Goal: Find specific page/section: Find specific page/section

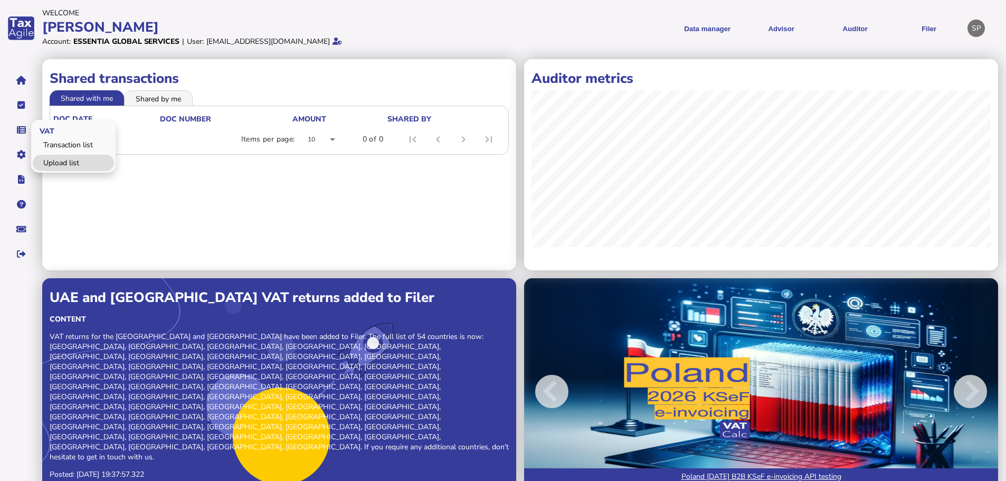
click at [63, 161] on link "Upload list" at bounding box center [73, 163] width 81 height 16
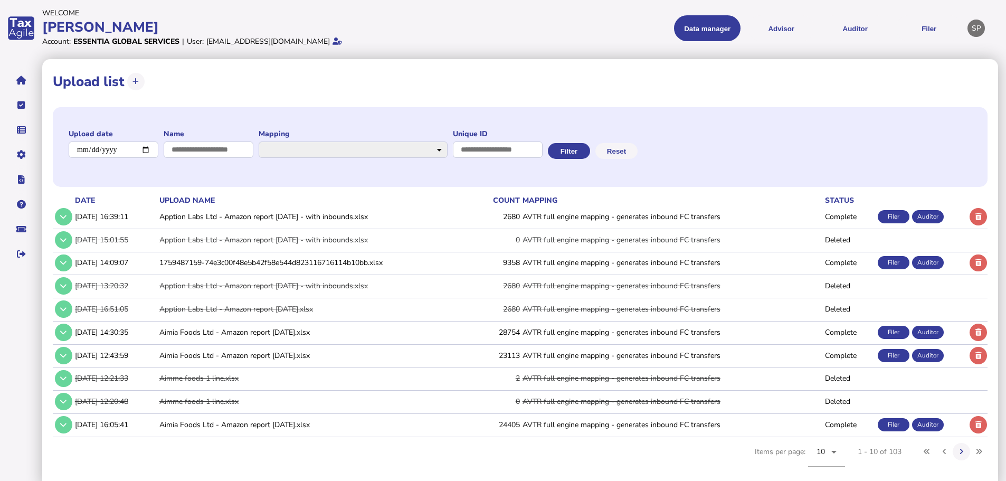
click at [70, 217] on button at bounding box center [63, 216] width 17 height 17
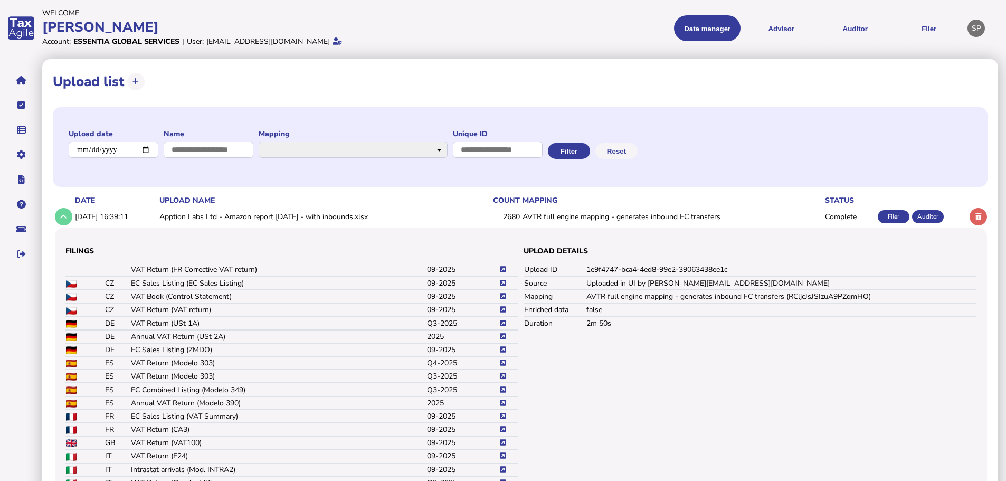
click at [504, 374] on icon at bounding box center [503, 375] width 6 height 7
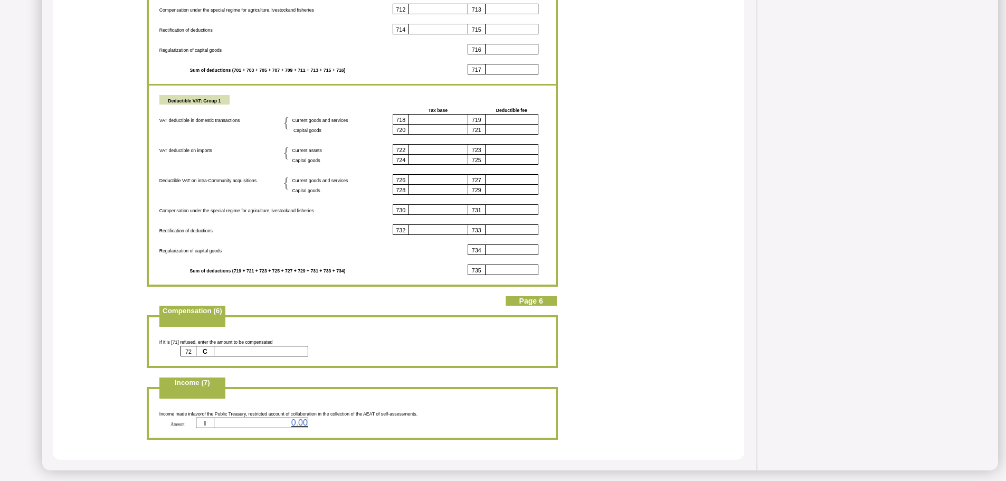
scroll to position [3023, 0]
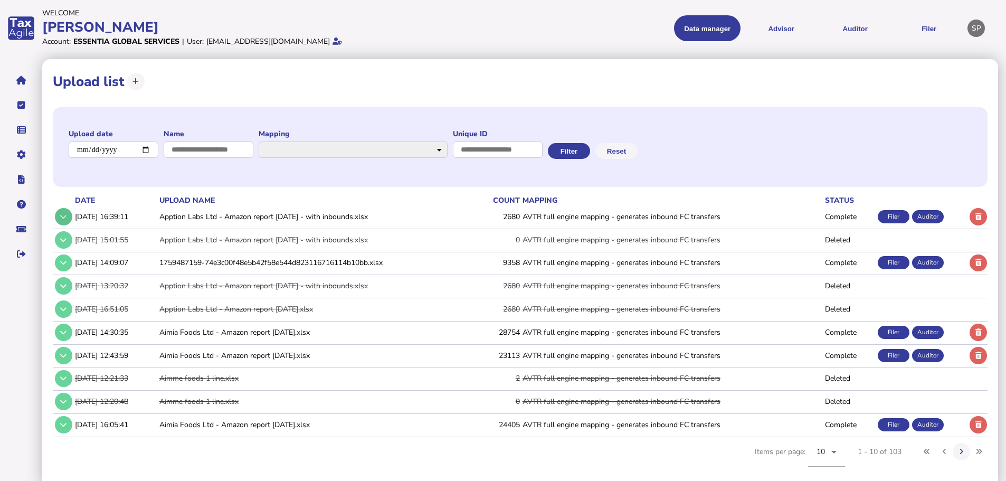
click at [63, 214] on icon at bounding box center [63, 216] width 6 height 7
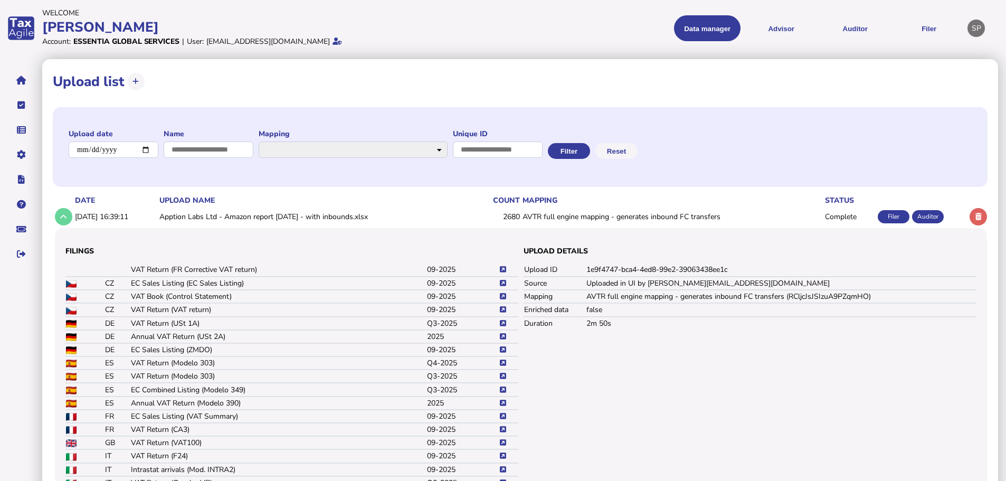
click at [503, 295] on icon at bounding box center [503, 296] width 6 height 7
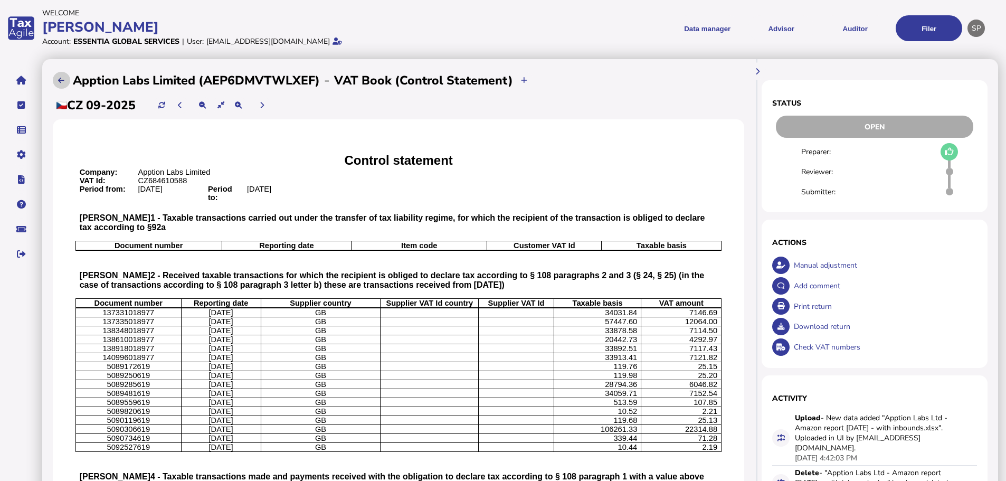
click at [61, 77] on icon at bounding box center [61, 80] width 6 height 7
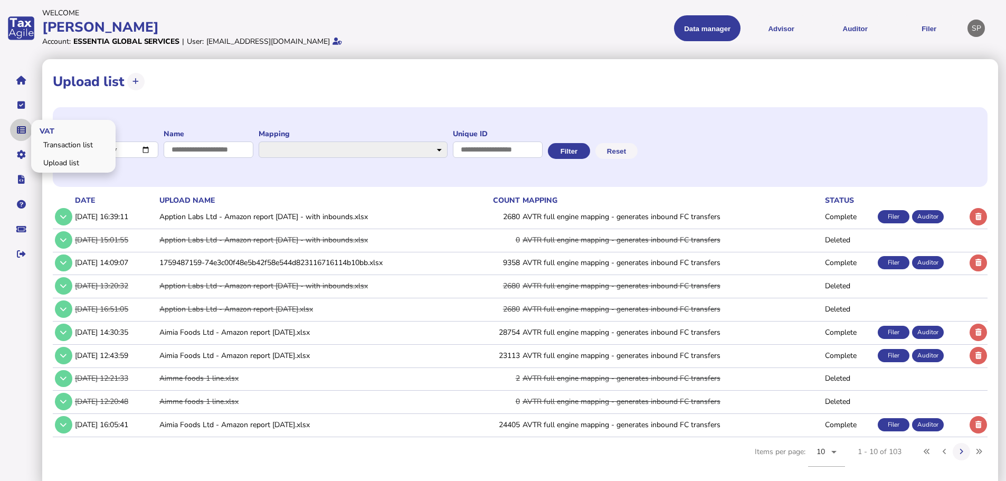
click at [16, 126] on button "navigate application pages" at bounding box center [21, 130] width 22 height 22
click at [55, 144] on link "Transaction list" at bounding box center [73, 145] width 81 height 16
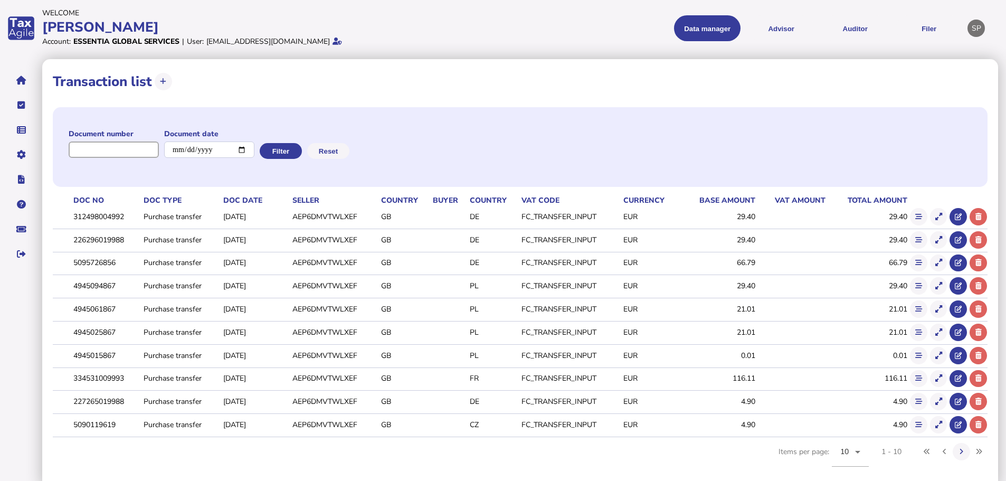
click at [117, 149] on input "input" at bounding box center [114, 149] width 90 height 16
paste input "**********"
type input "**********"
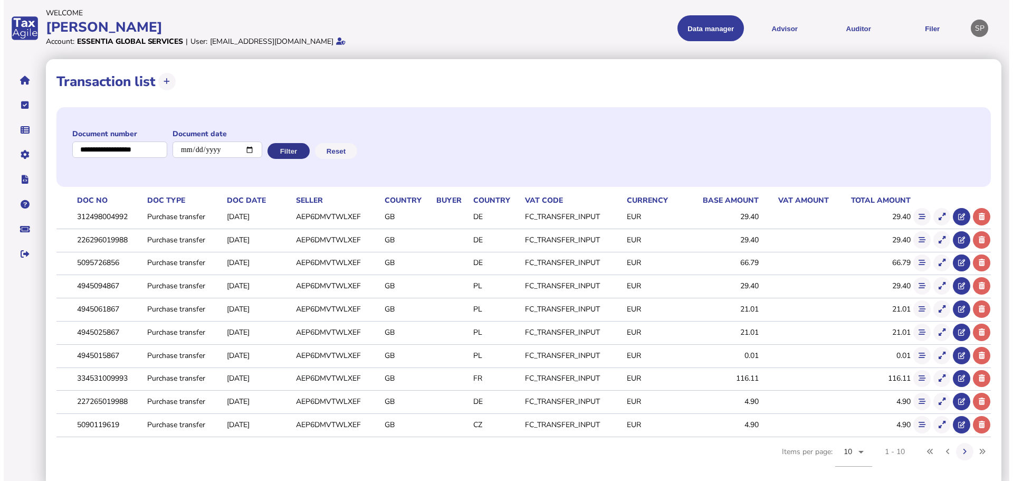
scroll to position [0, 0]
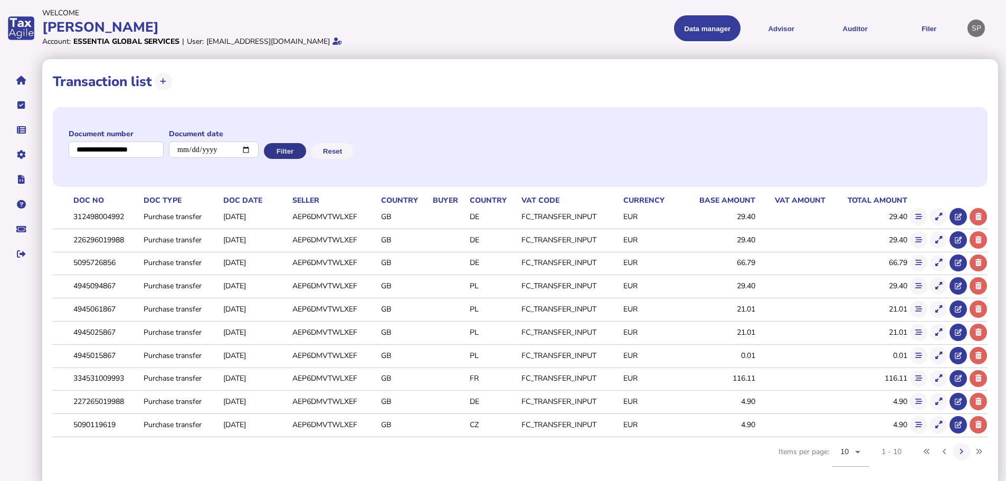
click at [290, 149] on button "Filter" at bounding box center [285, 151] width 42 height 16
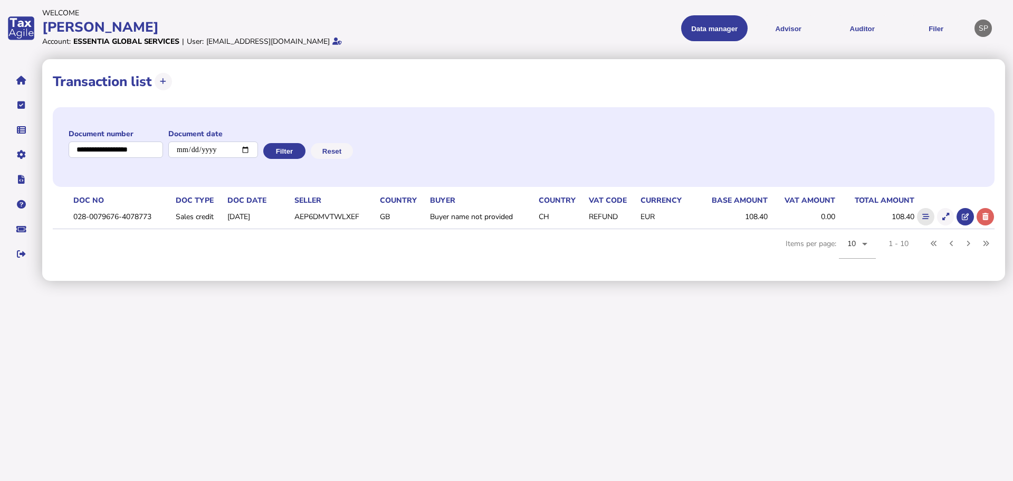
click at [926, 219] on icon at bounding box center [925, 216] width 7 height 7
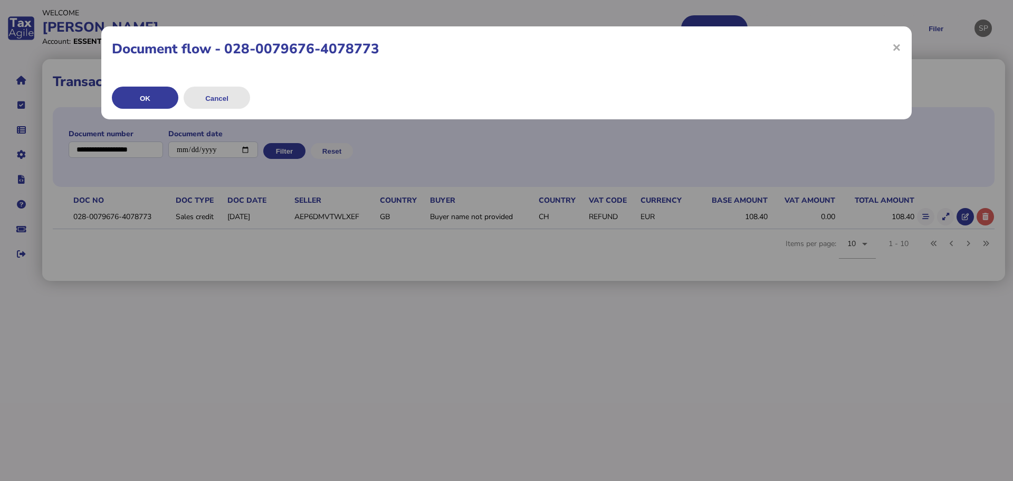
click at [223, 102] on button "Cancel" at bounding box center [217, 98] width 66 height 22
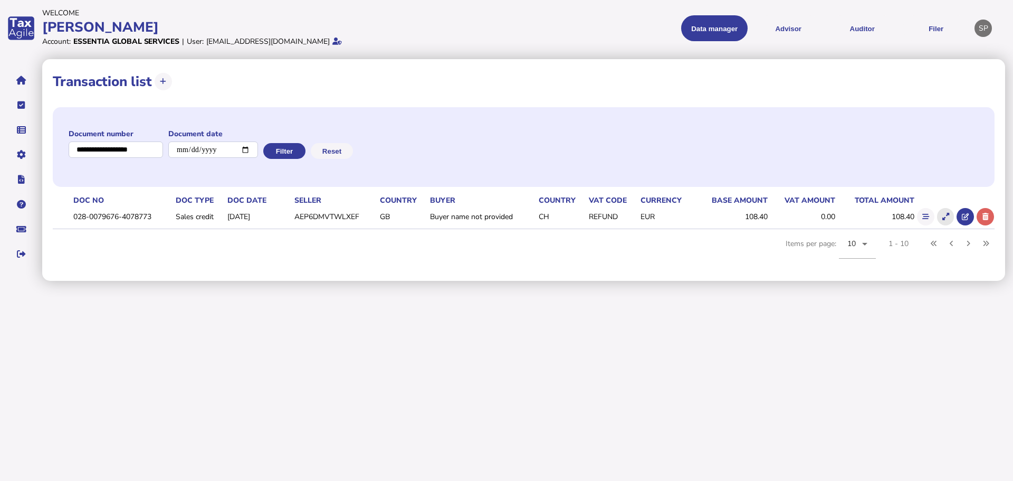
click at [943, 217] on icon at bounding box center [945, 216] width 7 height 7
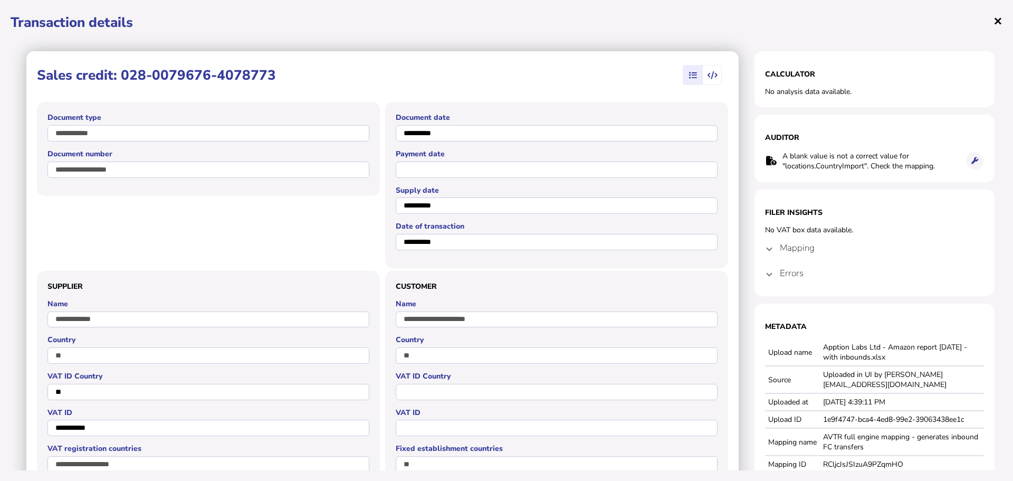
click at [998, 22] on span "×" at bounding box center [997, 21] width 9 height 20
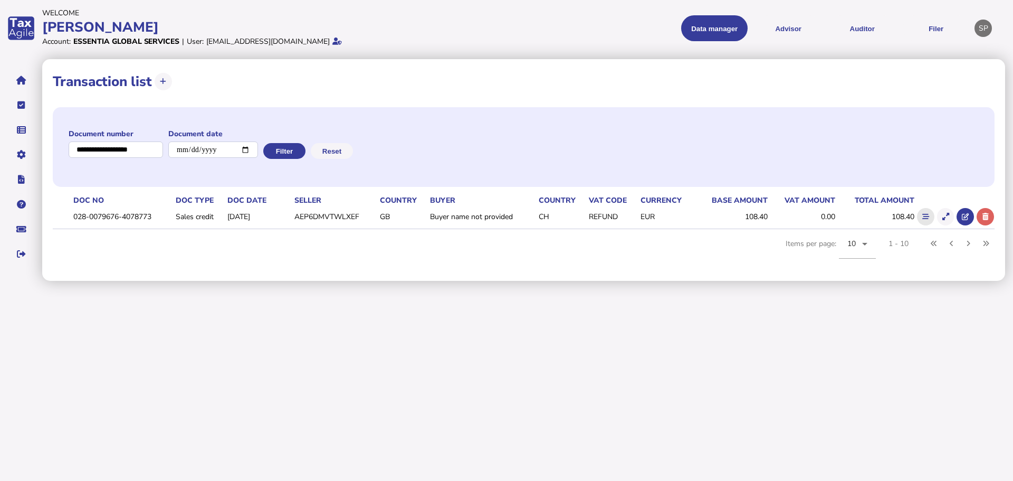
click at [920, 213] on button at bounding box center [925, 216] width 17 height 17
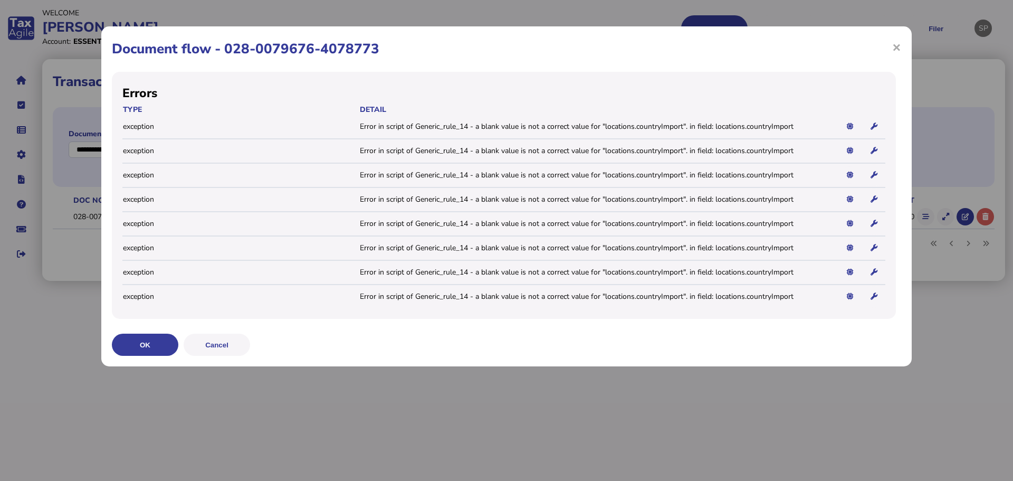
drag, startPoint x: 235, startPoint y: 342, endPoint x: 240, endPoint y: 339, distance: 5.4
click at [235, 343] on button "Cancel" at bounding box center [217, 344] width 66 height 22
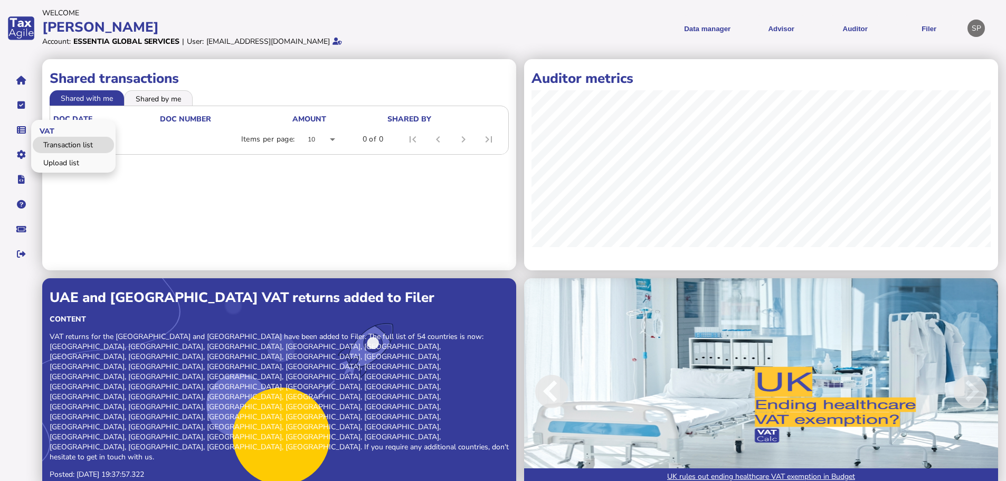
click at [63, 145] on link "Transaction list" at bounding box center [73, 145] width 81 height 16
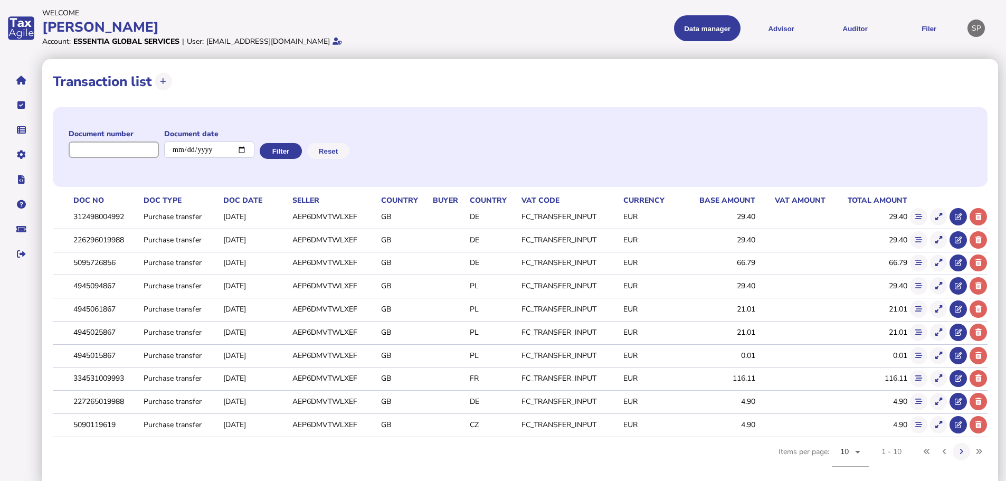
click at [106, 145] on input "input" at bounding box center [114, 149] width 90 height 16
paste input "**********"
type input "**********"
click at [288, 154] on button "Filter" at bounding box center [285, 151] width 42 height 16
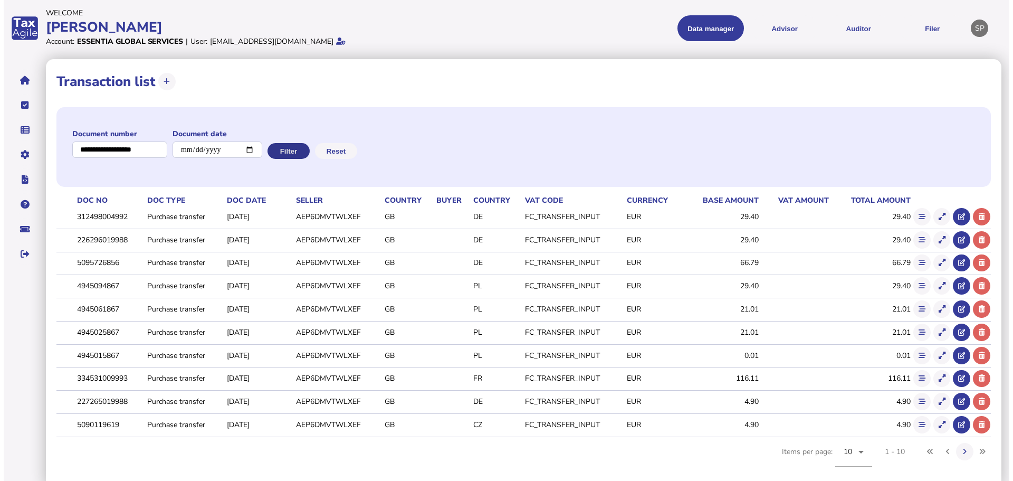
scroll to position [0, 0]
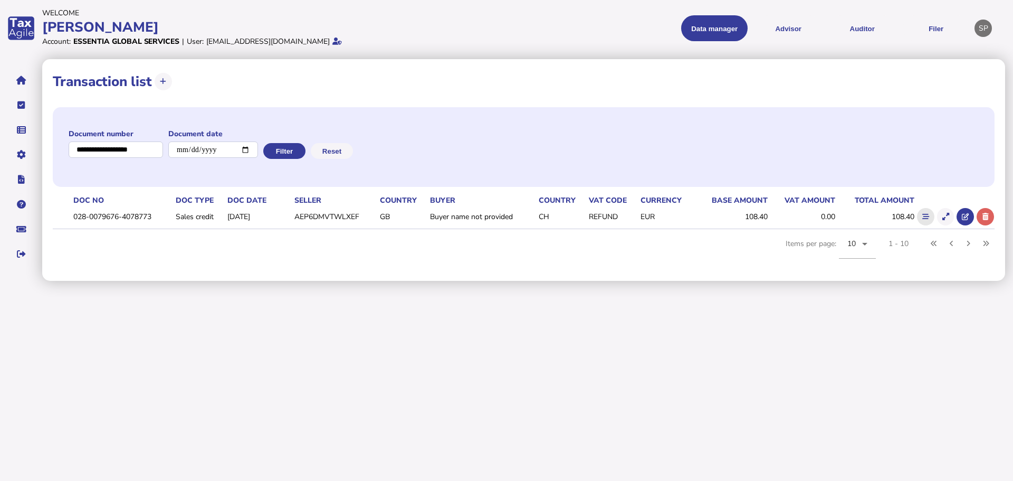
click at [924, 219] on icon at bounding box center [925, 216] width 7 height 7
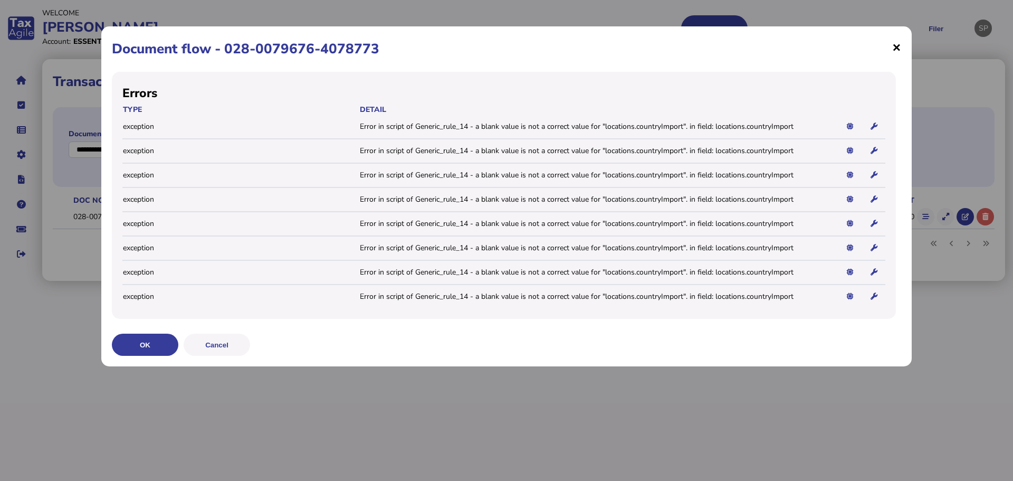
click at [893, 45] on span "×" at bounding box center [896, 47] width 9 height 20
